Goal: Transaction & Acquisition: Purchase product/service

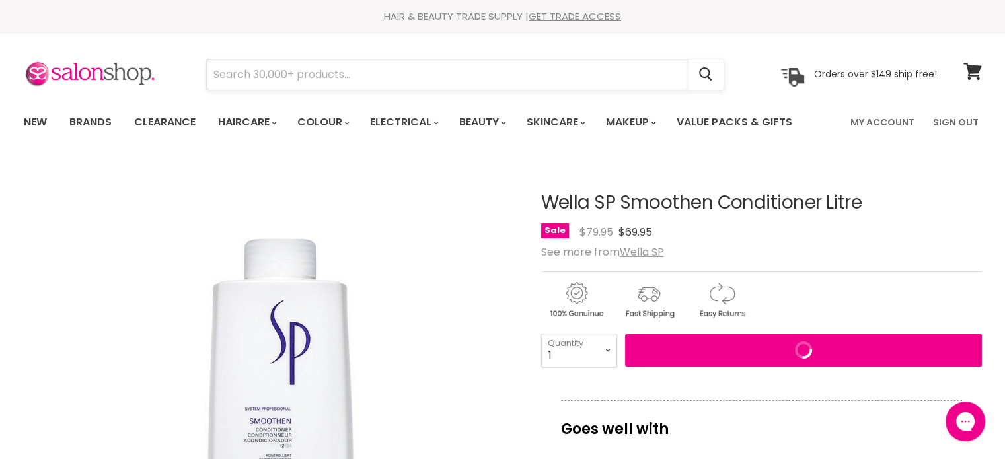
click at [242, 75] on input "Search" at bounding box center [448, 74] width 482 height 30
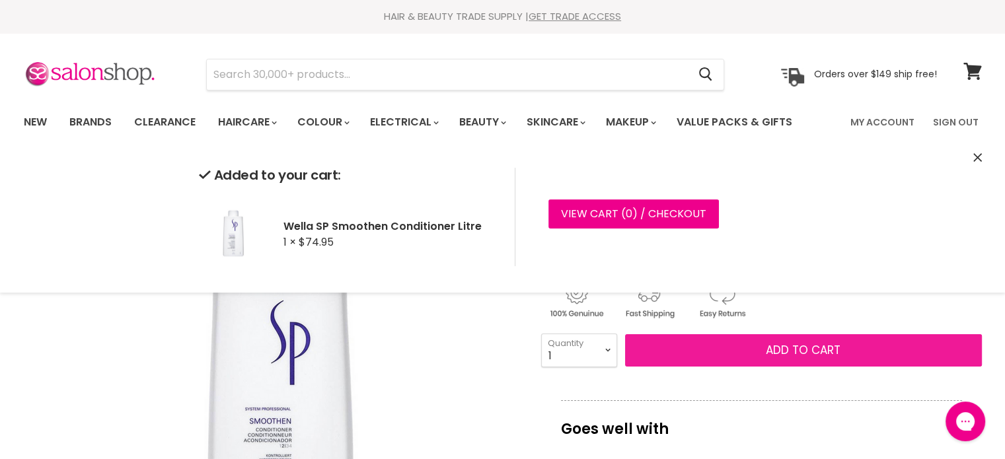
click at [759, 355] on button "Add to cart" at bounding box center [803, 350] width 357 height 33
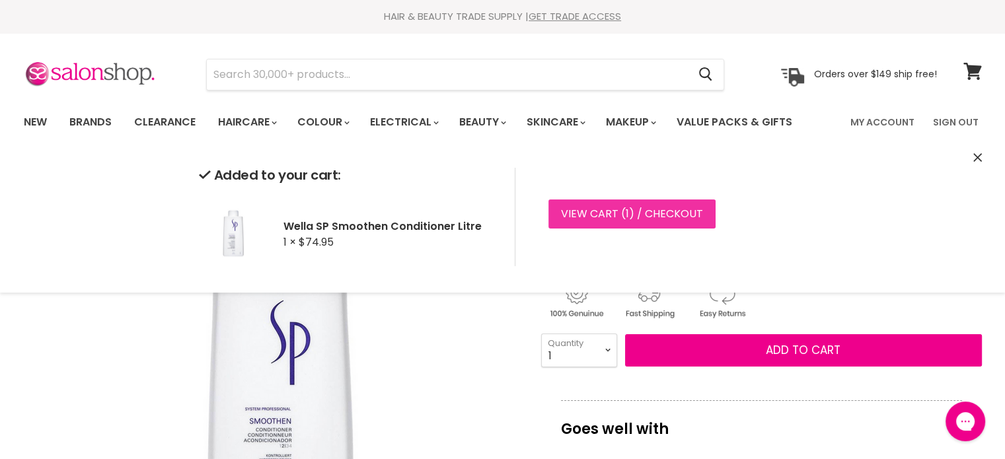
click at [576, 213] on link "View cart ( 1 ) / Checkout" at bounding box center [631, 214] width 167 height 29
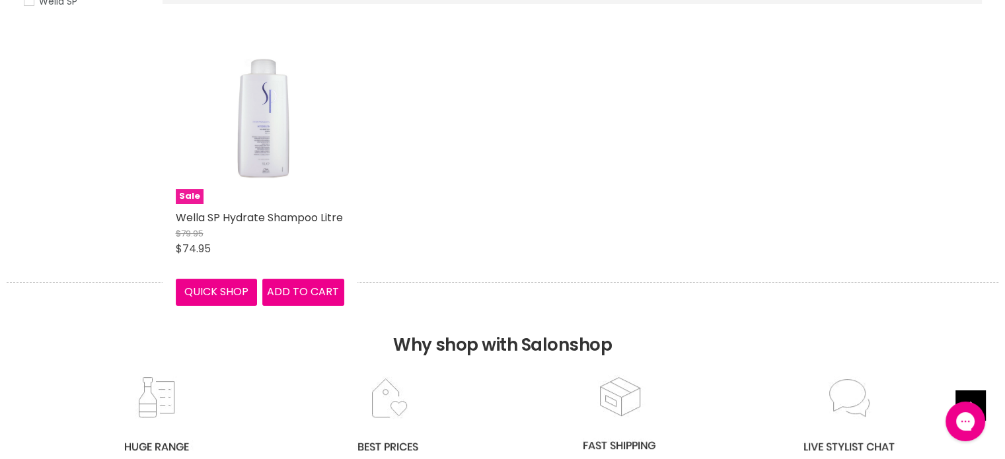
click at [286, 135] on img "Main content" at bounding box center [260, 120] width 169 height 167
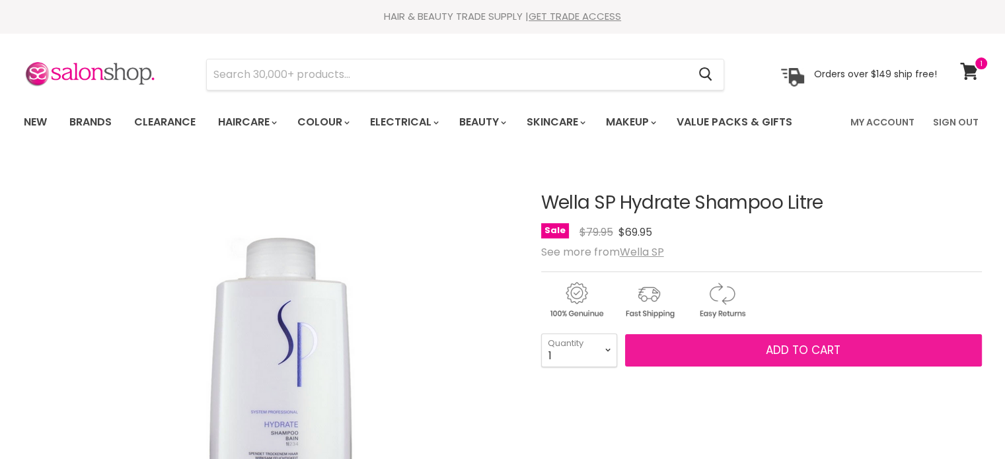
click at [781, 348] on span "Add to cart" at bounding box center [803, 350] width 75 height 16
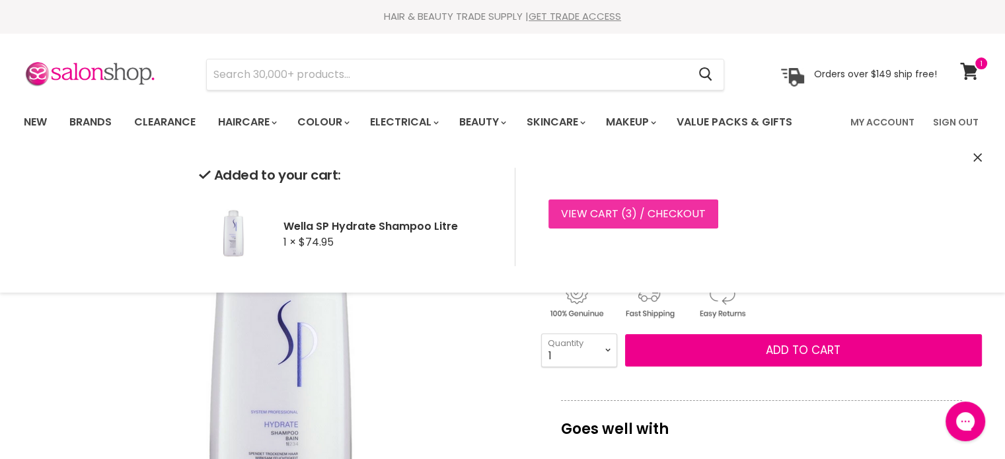
click at [575, 214] on link "View cart ( 3 ) / Checkout" at bounding box center [633, 214] width 170 height 29
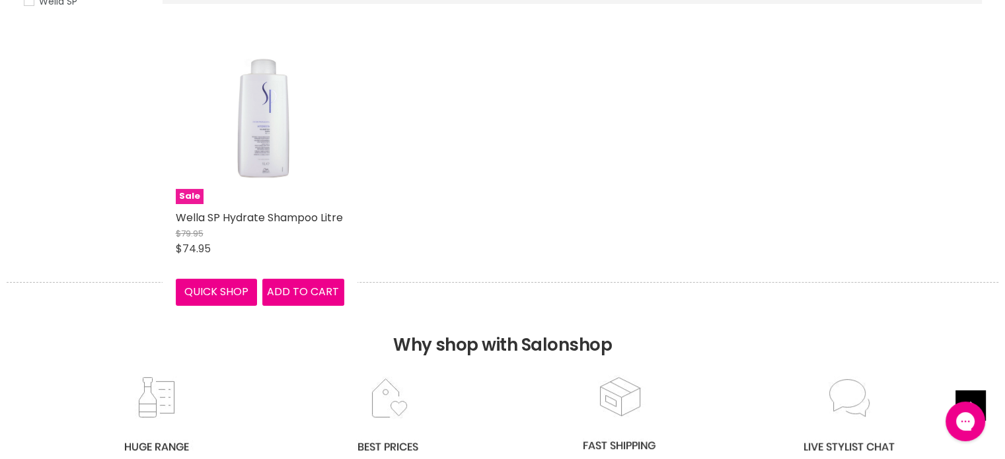
click at [289, 145] on img "Main content" at bounding box center [260, 120] width 169 height 167
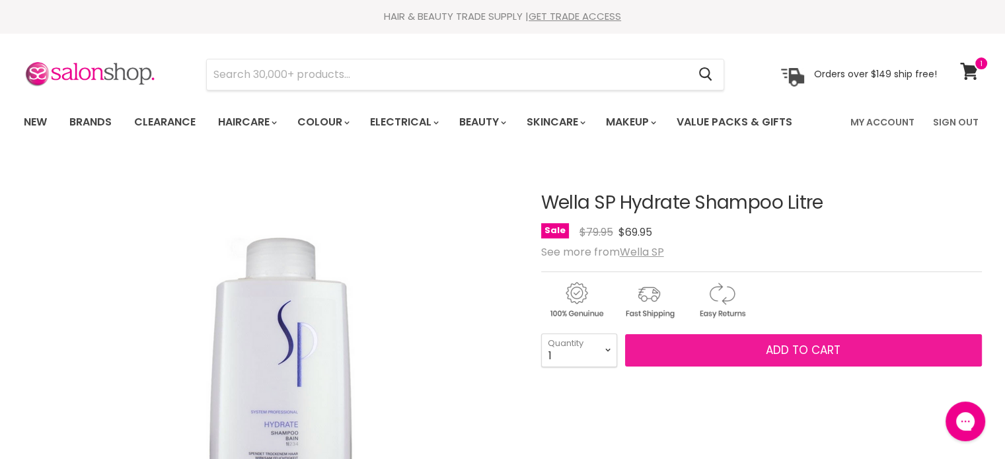
click at [802, 356] on span "Add to cart" at bounding box center [803, 350] width 75 height 16
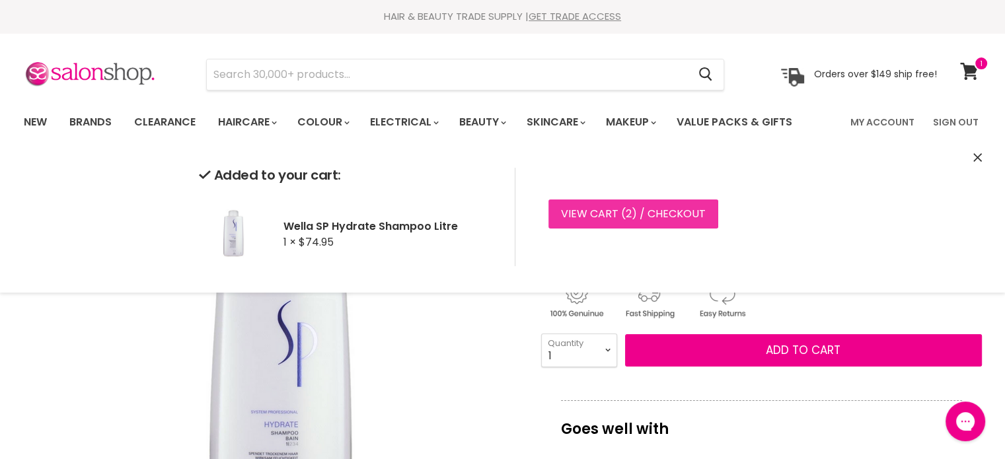
click at [582, 207] on link "View cart ( 2 ) / Checkout" at bounding box center [633, 214] width 170 height 29
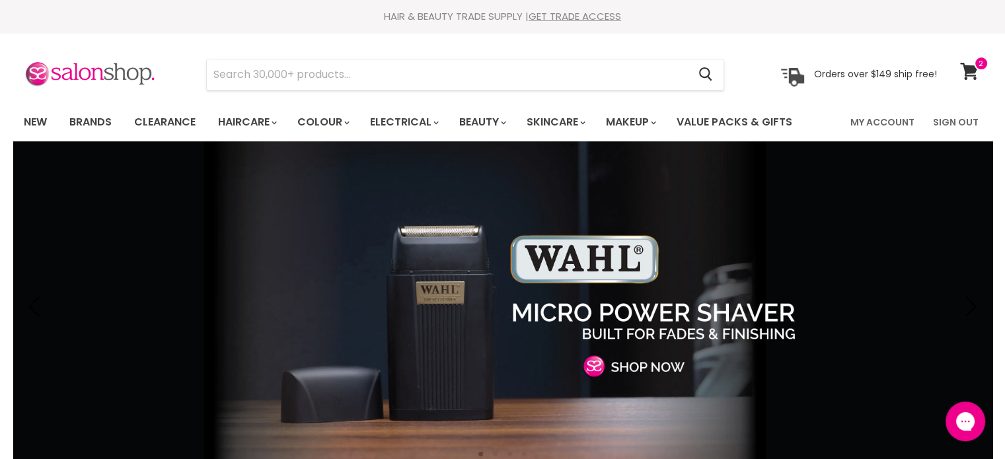
type input "p"
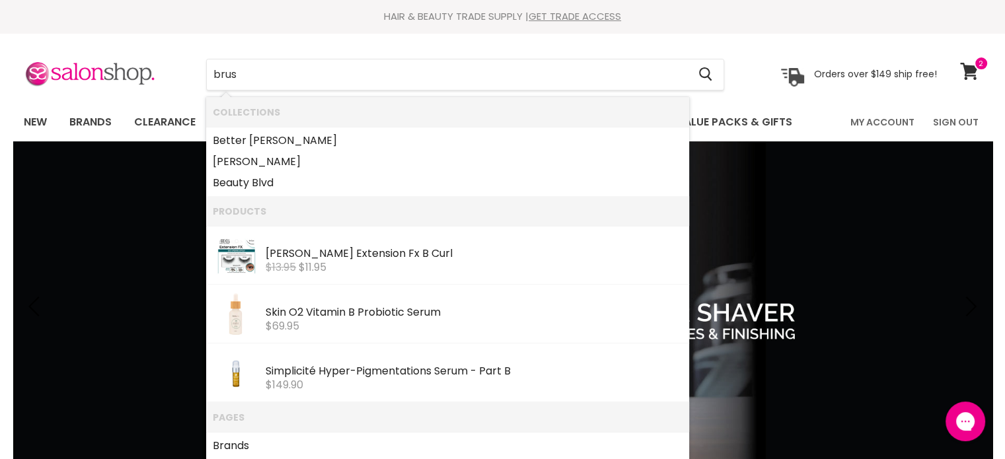
type input "brush"
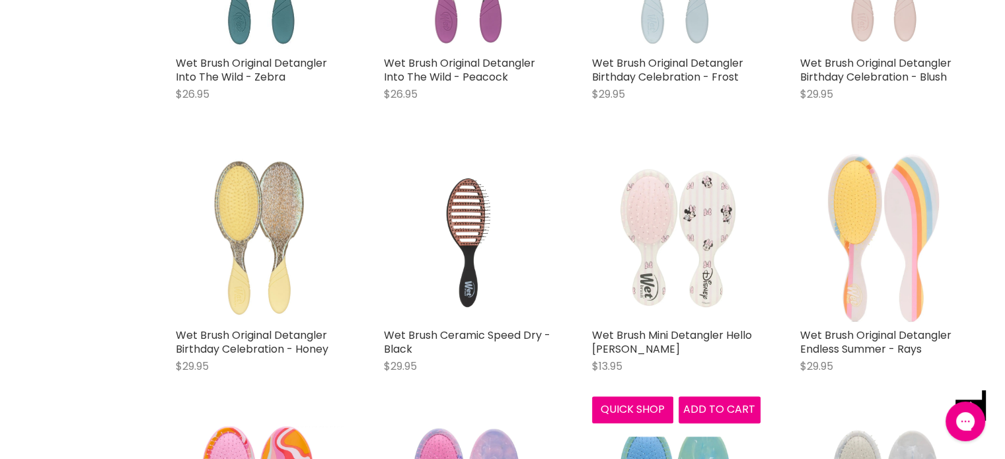
scroll to position [1256, 0]
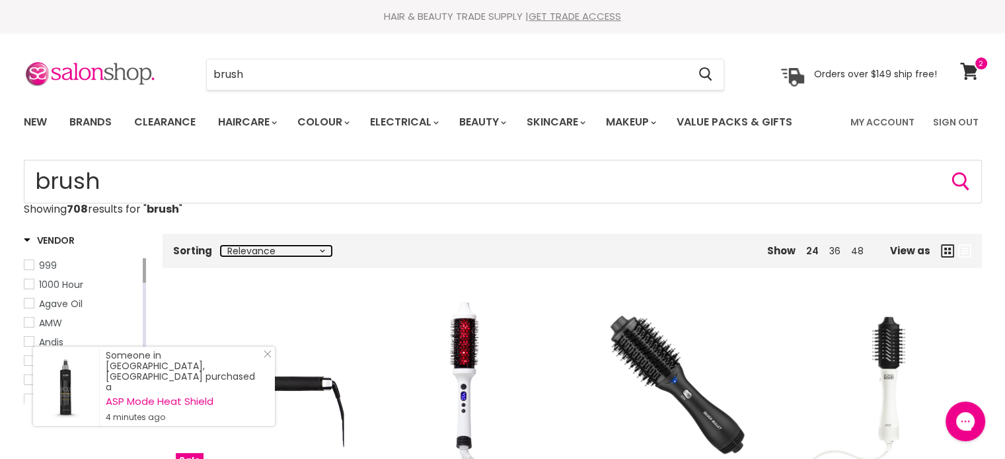
click at [323, 253] on select "Relevance Best Selling Lowest Price Highest Price Alphabetically, A-Z Alphabeti…" at bounding box center [276, 251] width 111 height 11
select select "price-ascending"
click at [221, 246] on select "Relevance Best Selling Lowest Price Highest Price Alphabetically, A-Z Alphabeti…" at bounding box center [276, 251] width 111 height 11
select select "price-ascending"
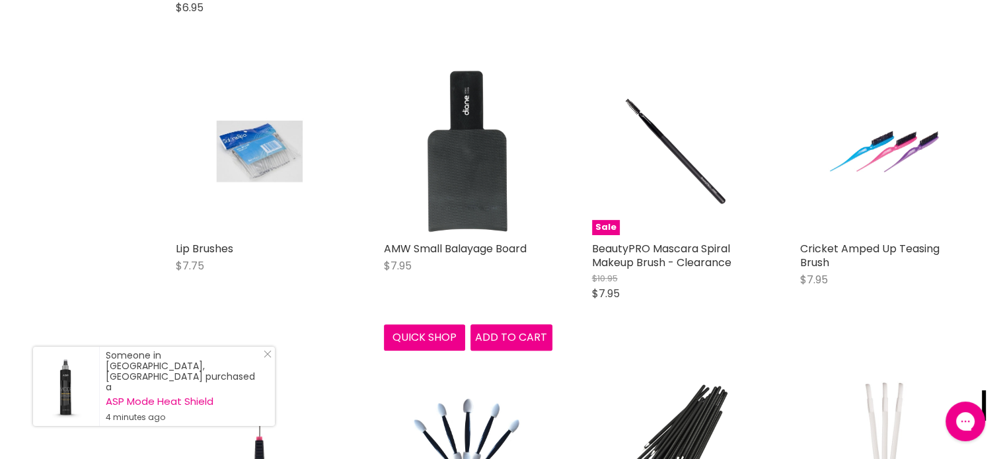
scroll to position [529, 0]
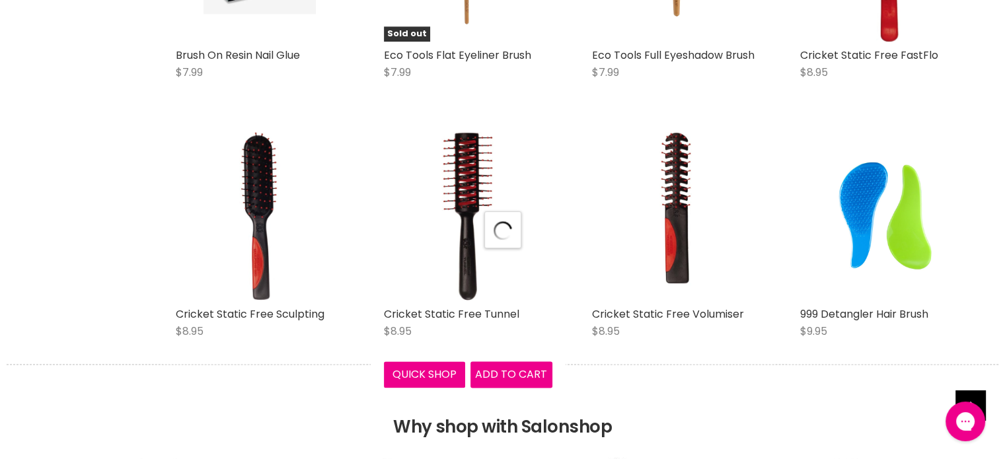
select select "price-ascending"
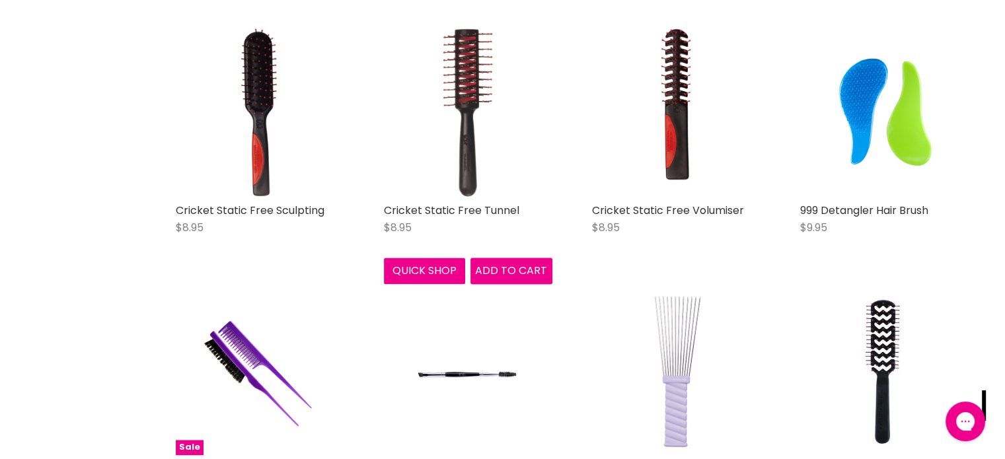
scroll to position [1652, 0]
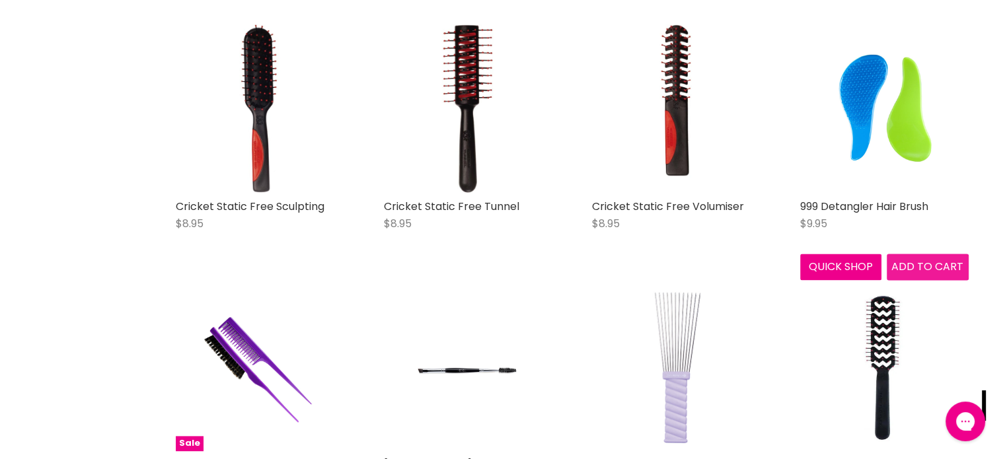
click at [933, 264] on span "Add to cart" at bounding box center [927, 266] width 72 height 15
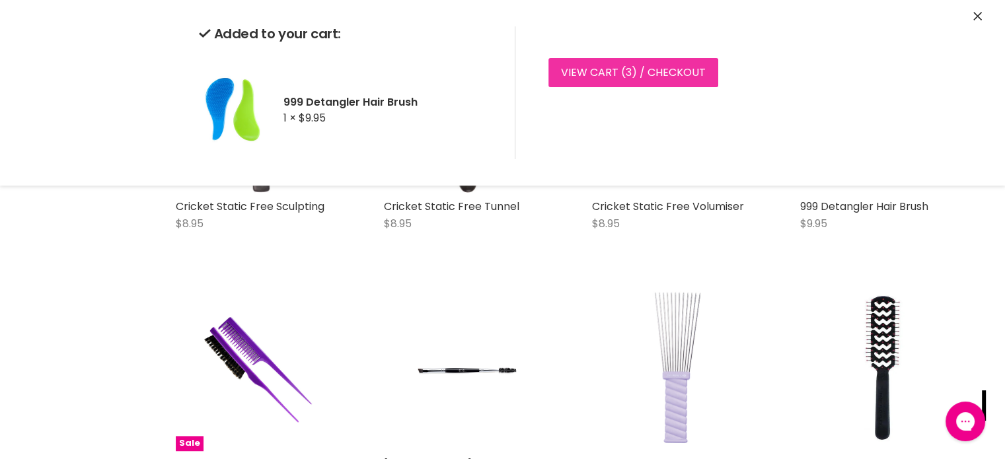
click at [593, 64] on link "View cart ( 3 ) / Checkout" at bounding box center [633, 72] width 170 height 29
